Goal: Find specific page/section: Find specific page/section

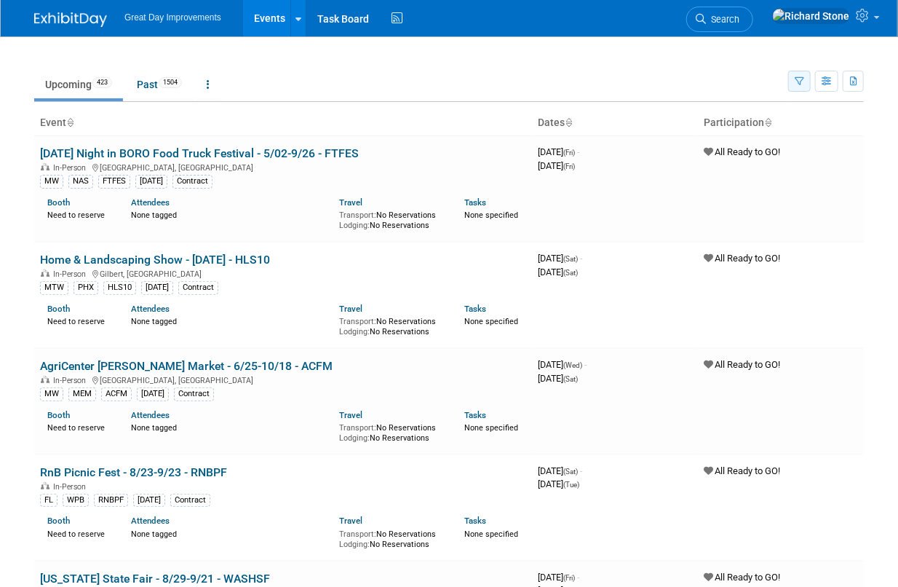
click at [800, 79] on icon "button" at bounding box center [799, 81] width 9 height 9
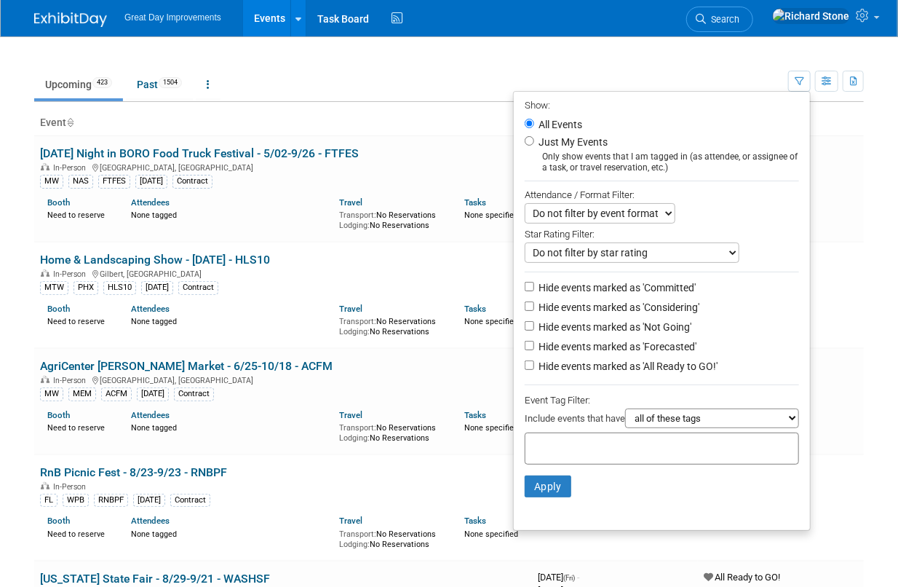
click at [559, 445] on input "text" at bounding box center [589, 446] width 116 height 15
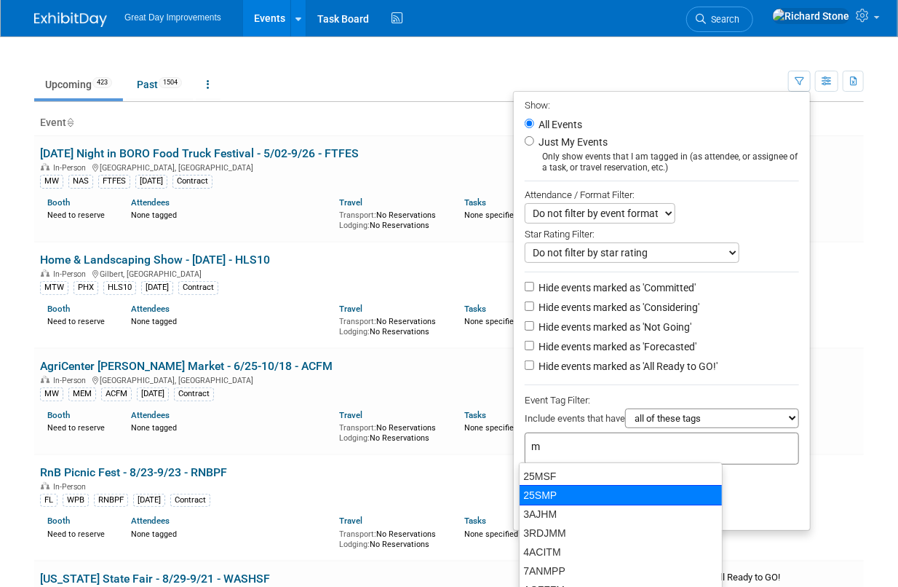
type input "mt"
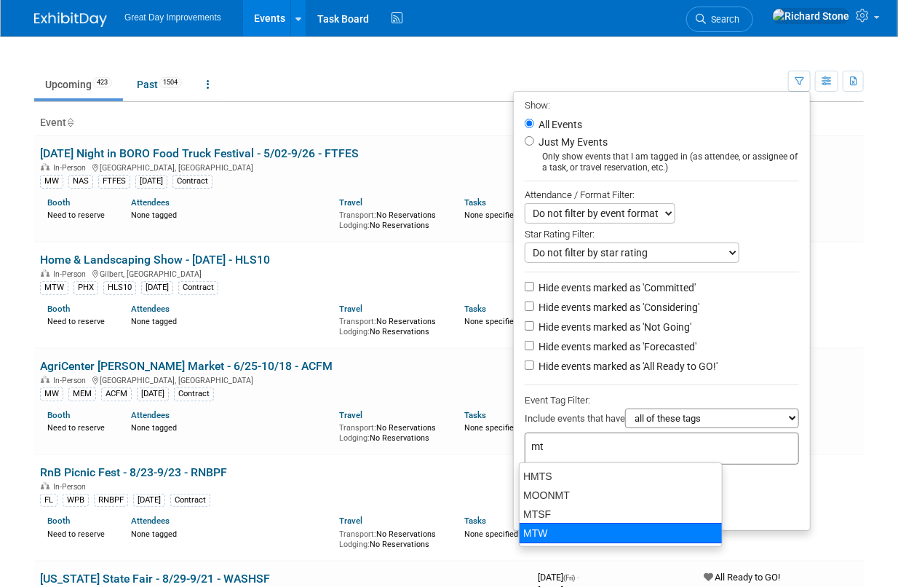
click at [546, 531] on div "MTW" at bounding box center [621, 533] width 204 height 20
type input "MTW"
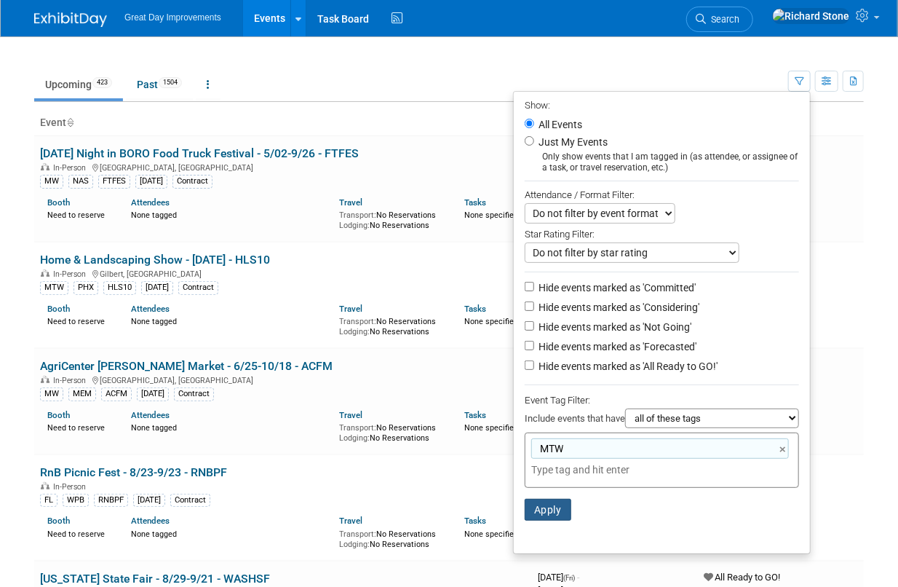
click at [555, 499] on button "Apply" at bounding box center [548, 510] width 47 height 22
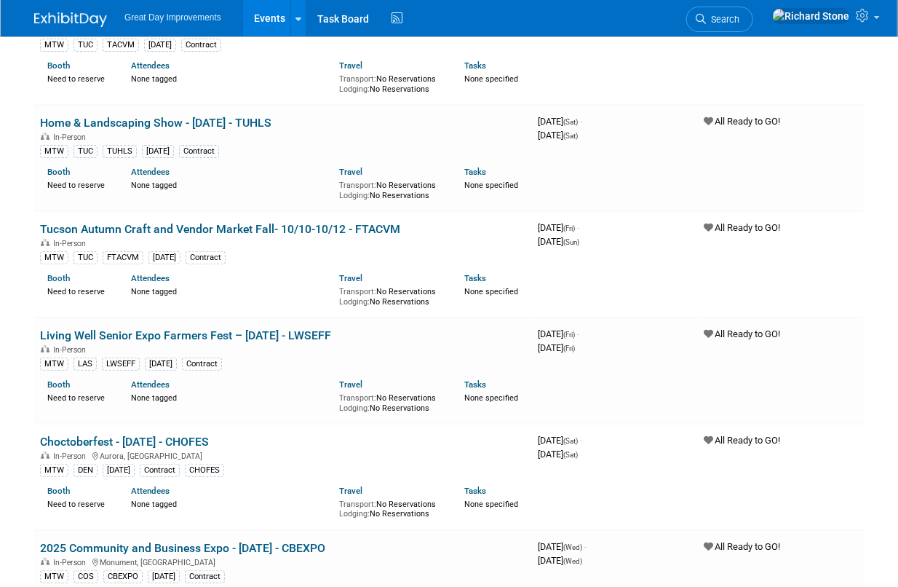
scroll to position [2385, 0]
